Goal: Task Accomplishment & Management: Complete application form

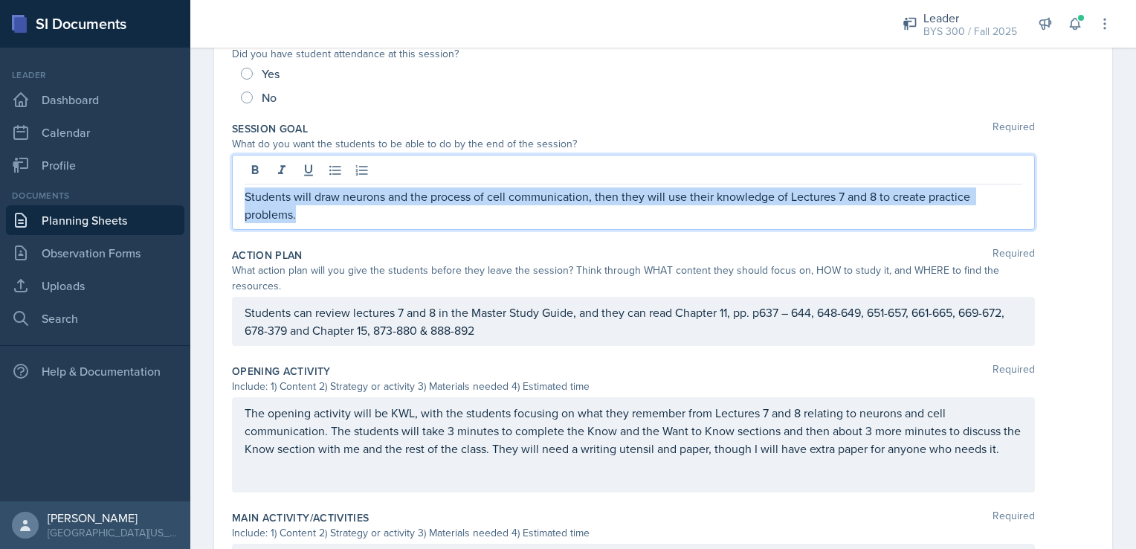
scroll to position [251, 0]
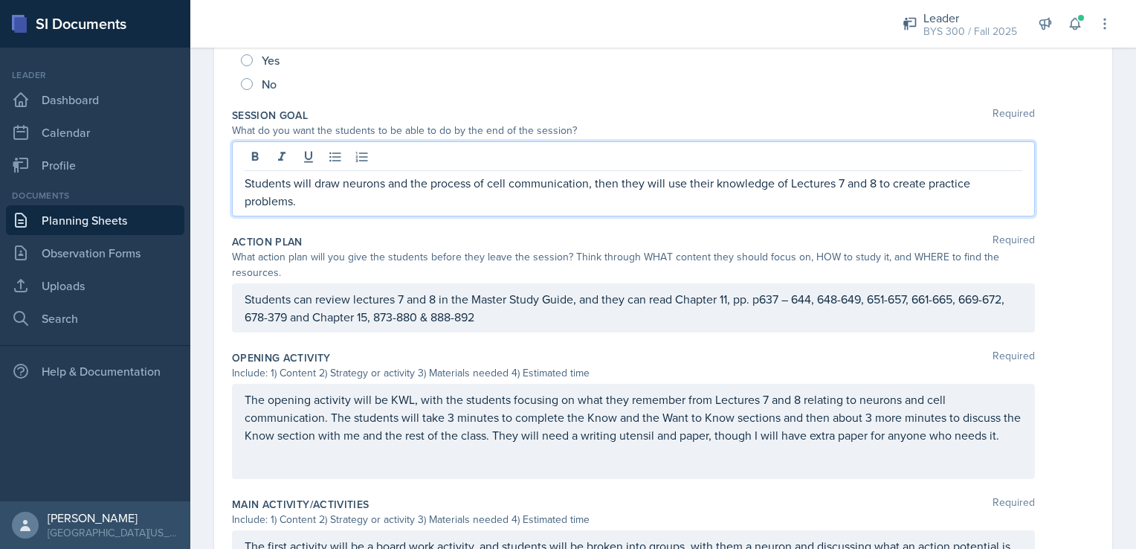
click at [401, 242] on div "Action Plan Required" at bounding box center [663, 241] width 862 height 15
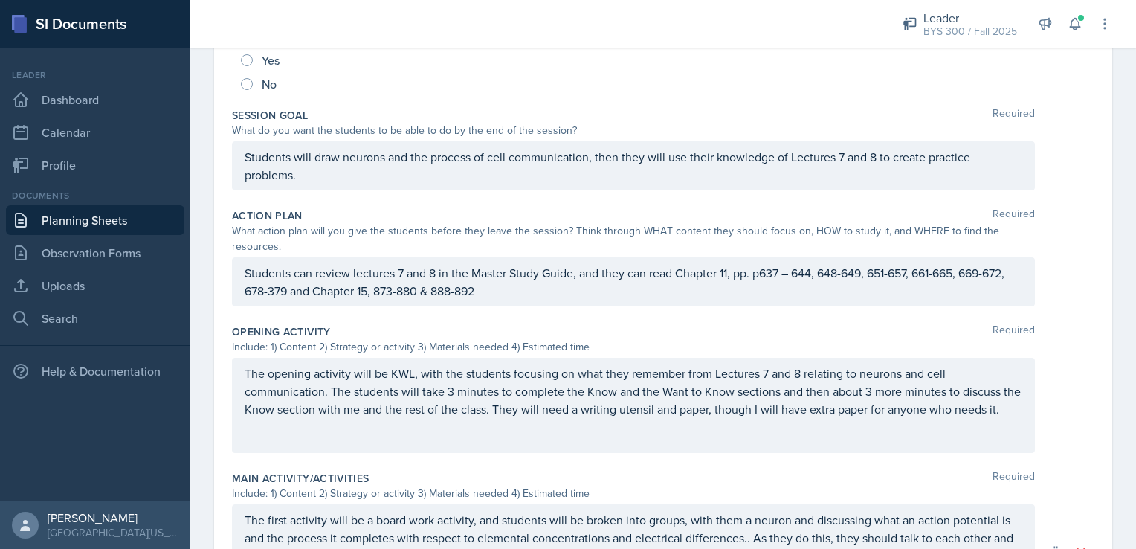
scroll to position [0, 0]
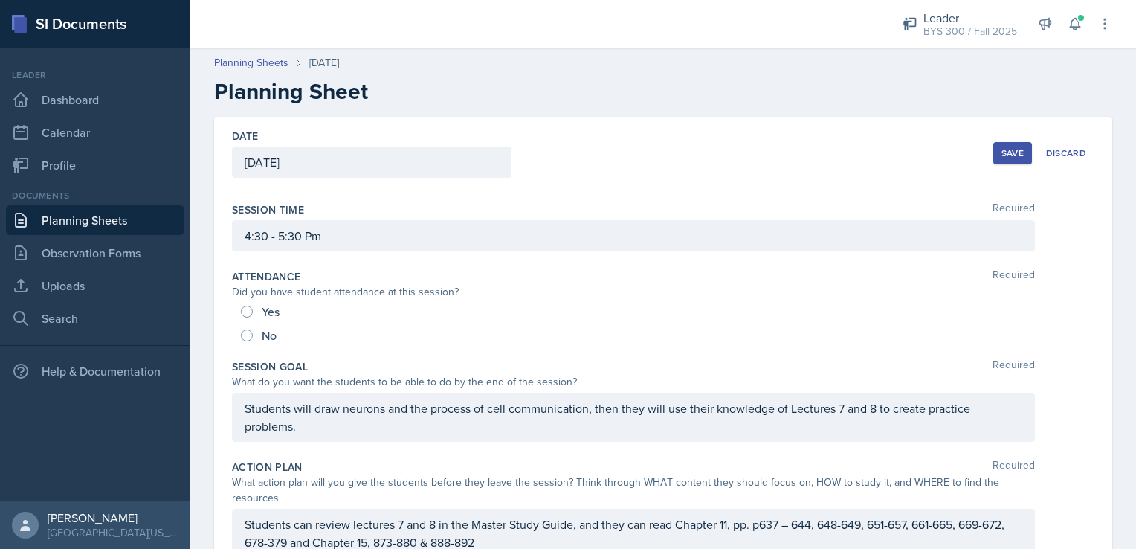
drag, startPoint x: 998, startPoint y: 155, endPoint x: 485, endPoint y: 278, distance: 527.5
click at [242, 329] on input "No" at bounding box center [247, 335] width 12 height 12
radio input "true"
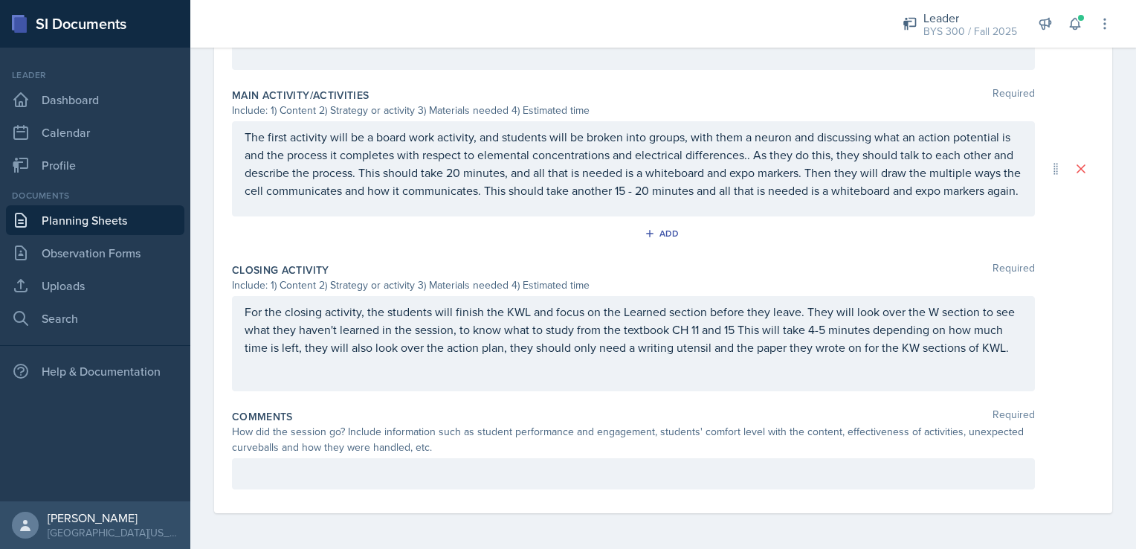
click at [445, 473] on p at bounding box center [634, 474] width 778 height 18
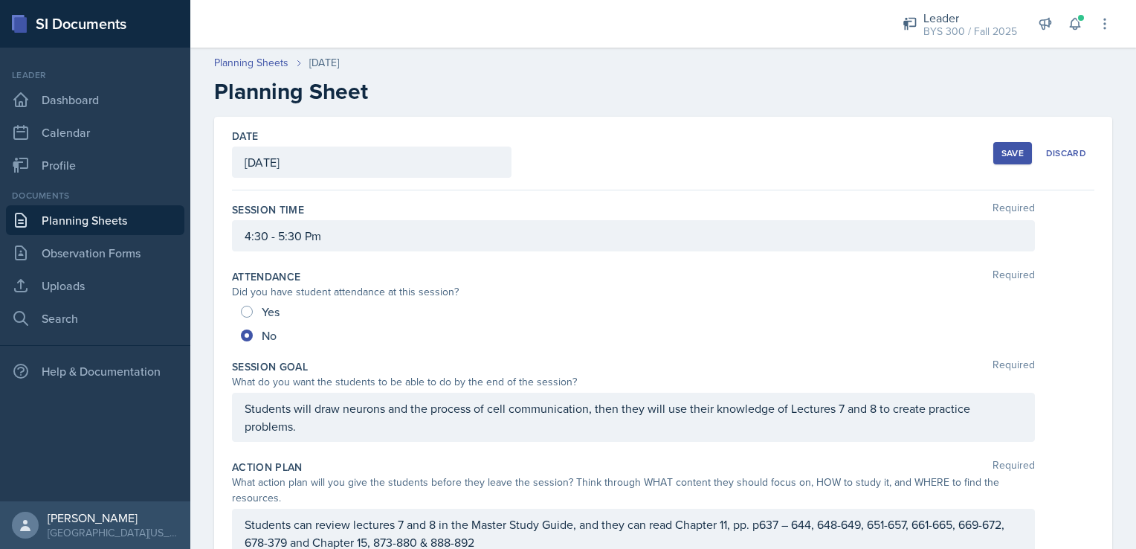
click at [1007, 155] on div "Save" at bounding box center [1013, 153] width 22 height 12
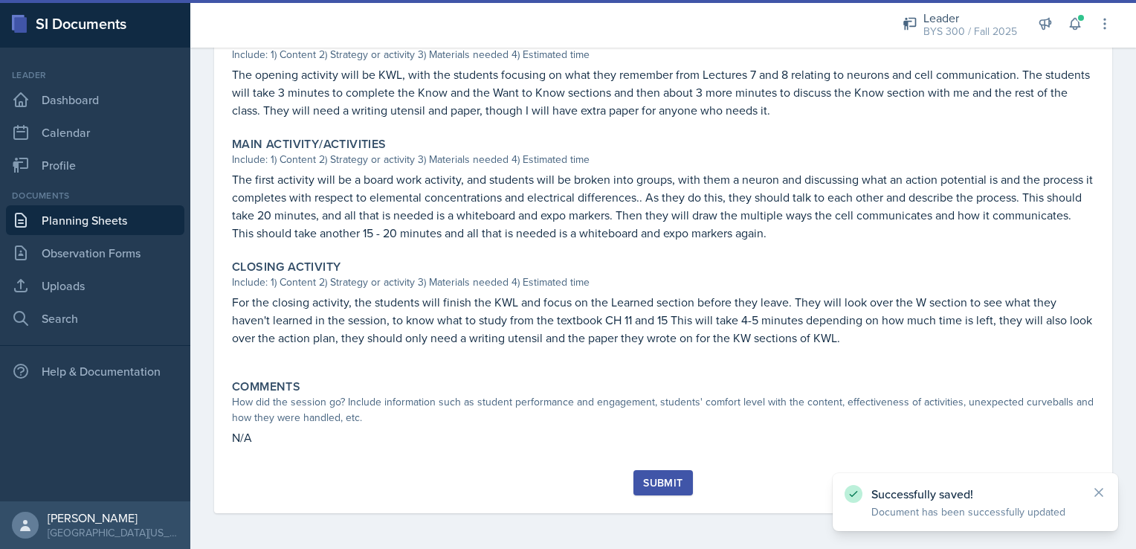
scroll to position [473, 0]
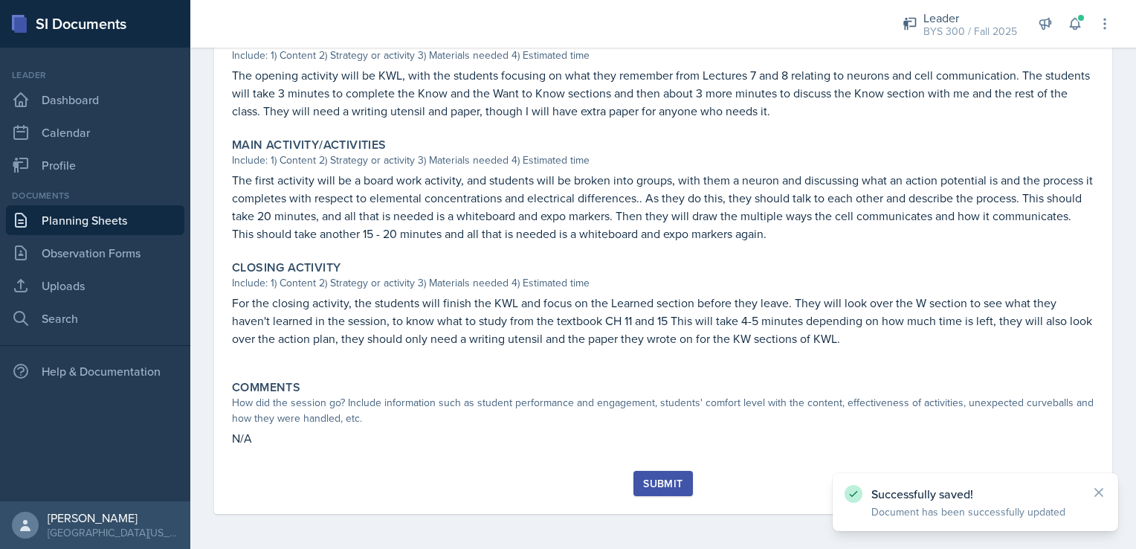
click at [636, 480] on button "Submit" at bounding box center [662, 483] width 59 height 25
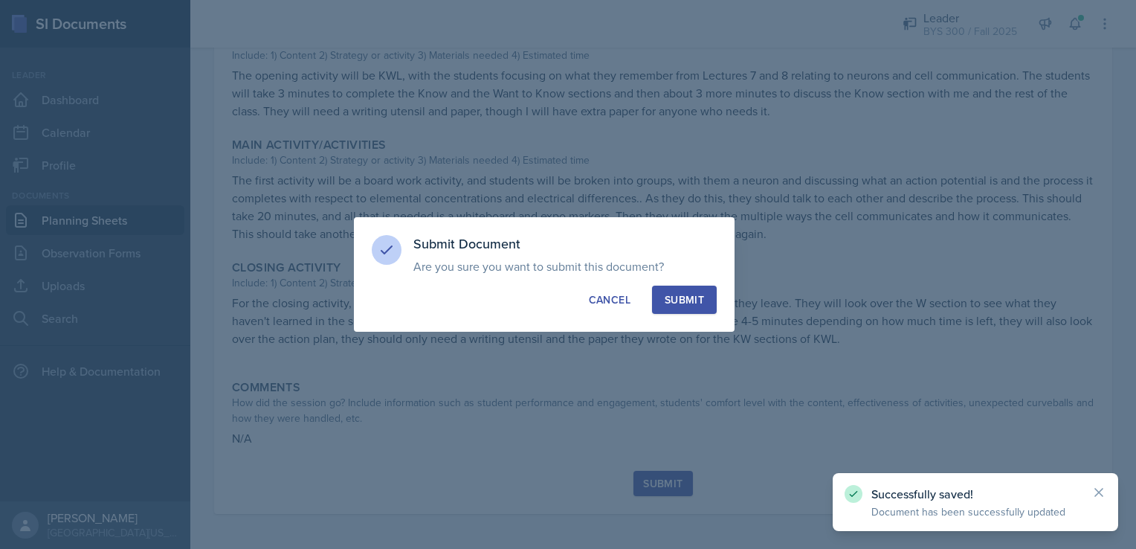
click at [687, 302] on div "Submit" at bounding box center [684, 299] width 39 height 15
radio input "true"
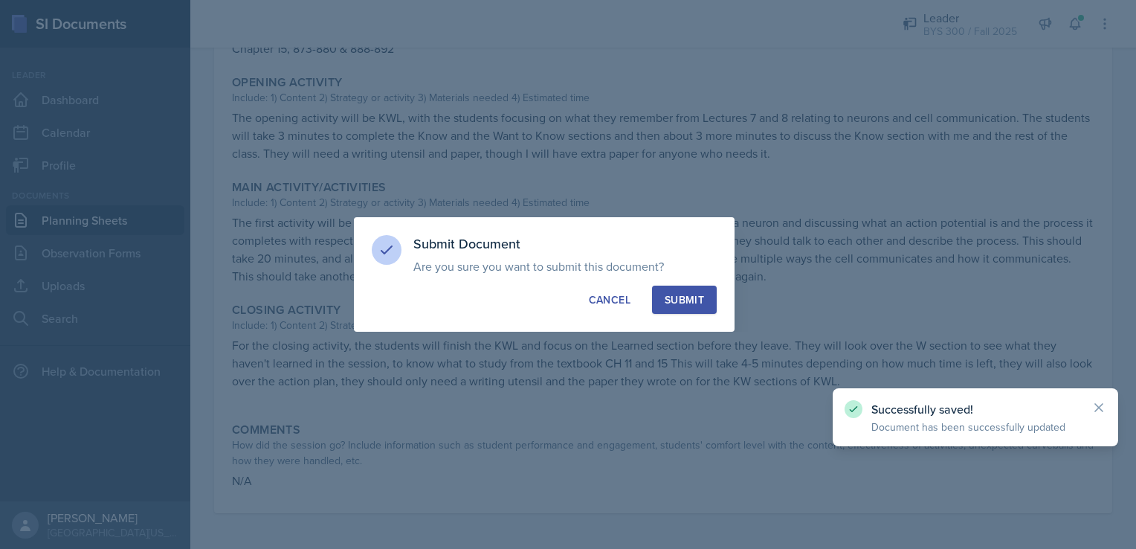
scroll to position [430, 0]
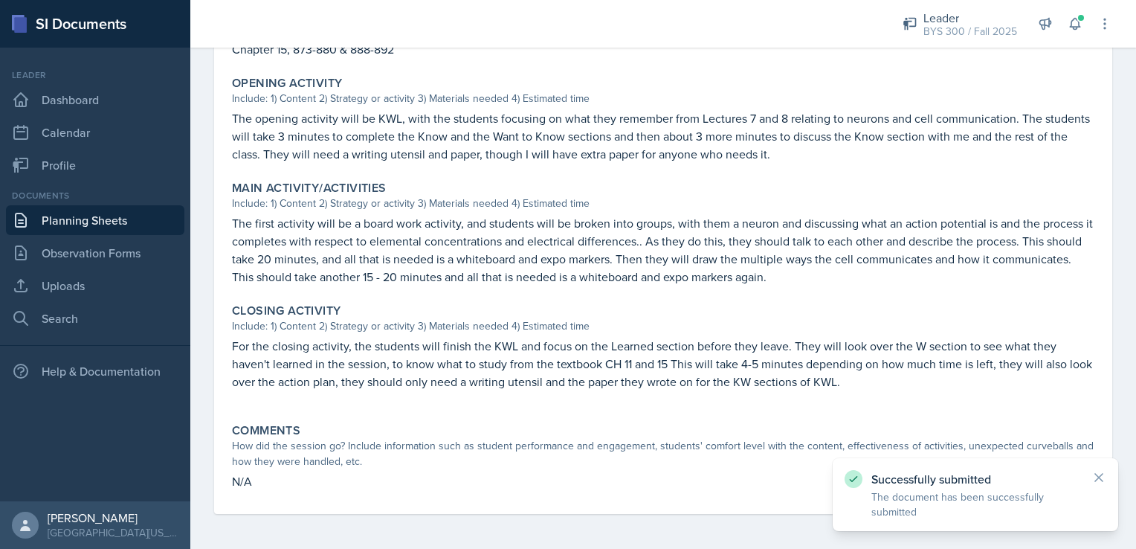
click at [77, 222] on link "Planning Sheets" at bounding box center [95, 220] width 178 height 30
